Goal: Navigation & Orientation: Find specific page/section

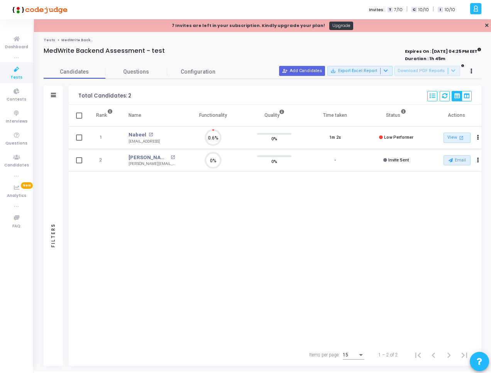
scroll to position [16, 20]
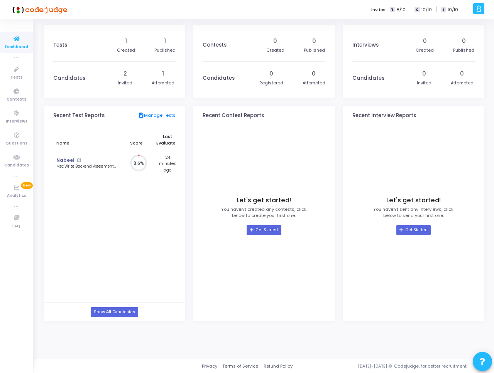
scroll to position [17, 8]
